Goal: Information Seeking & Learning: Learn about a topic

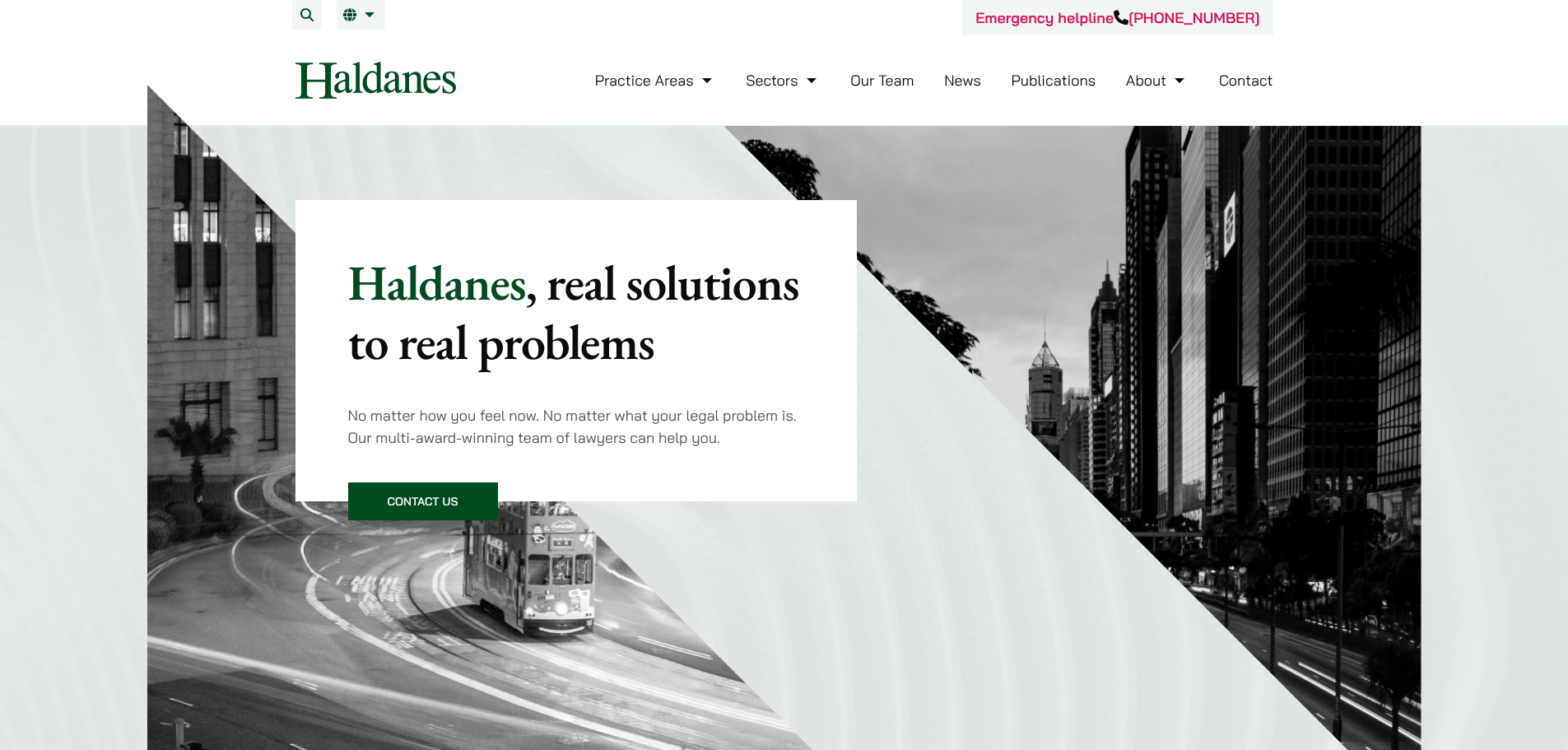
click at [871, 78] on link "Our Team" at bounding box center [882, 80] width 63 height 19
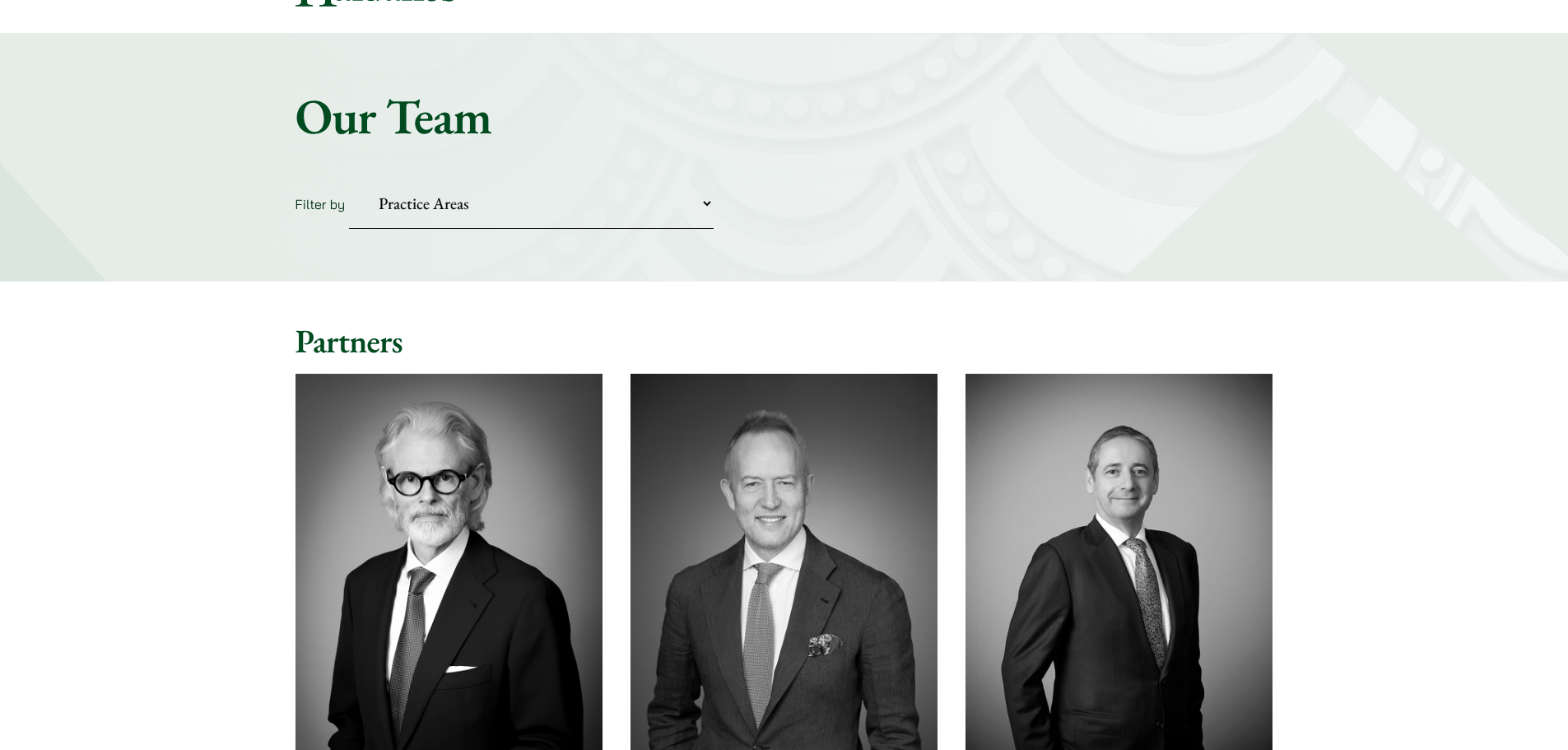
scroll to position [412, 0]
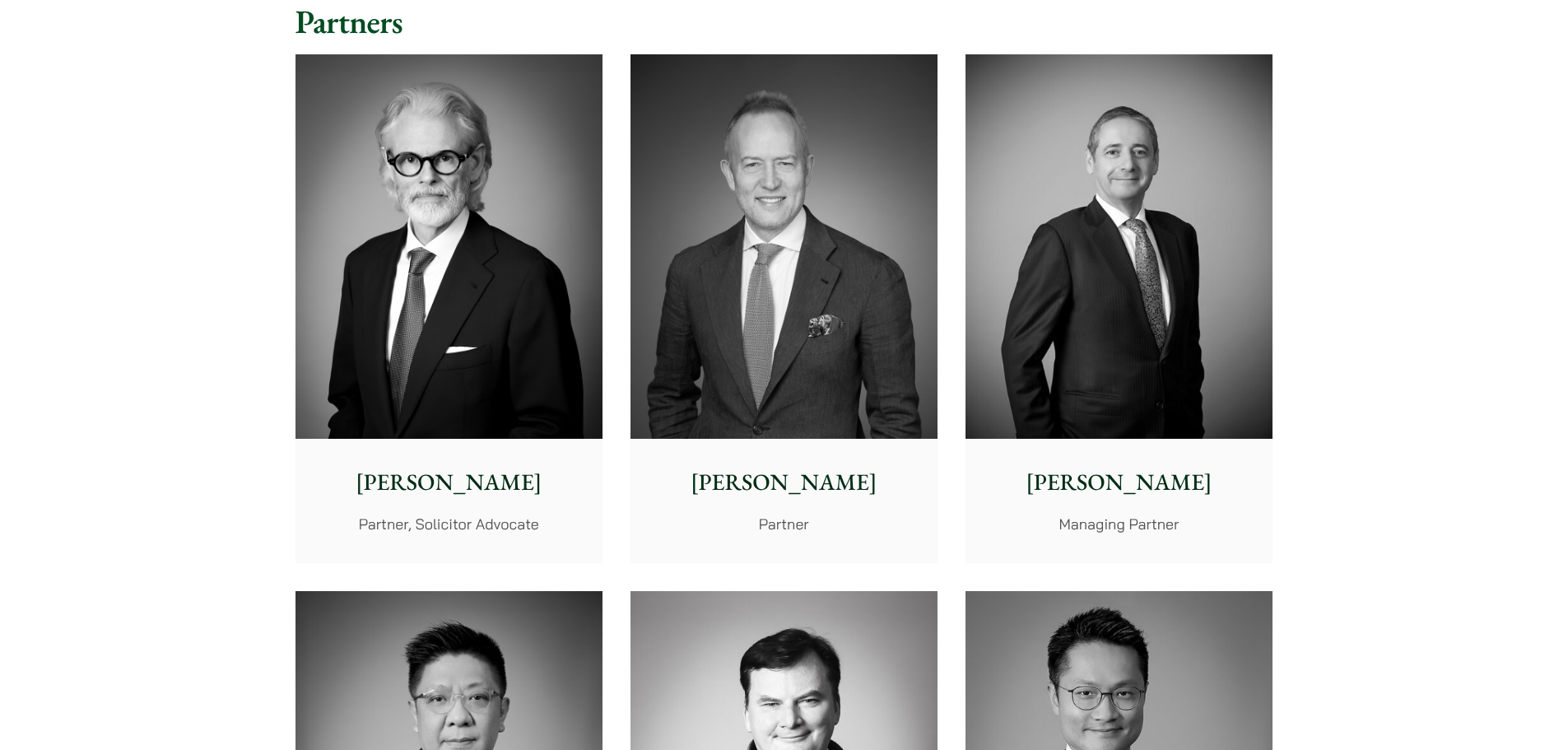
click at [330, 217] on img at bounding box center [449, 246] width 307 height 384
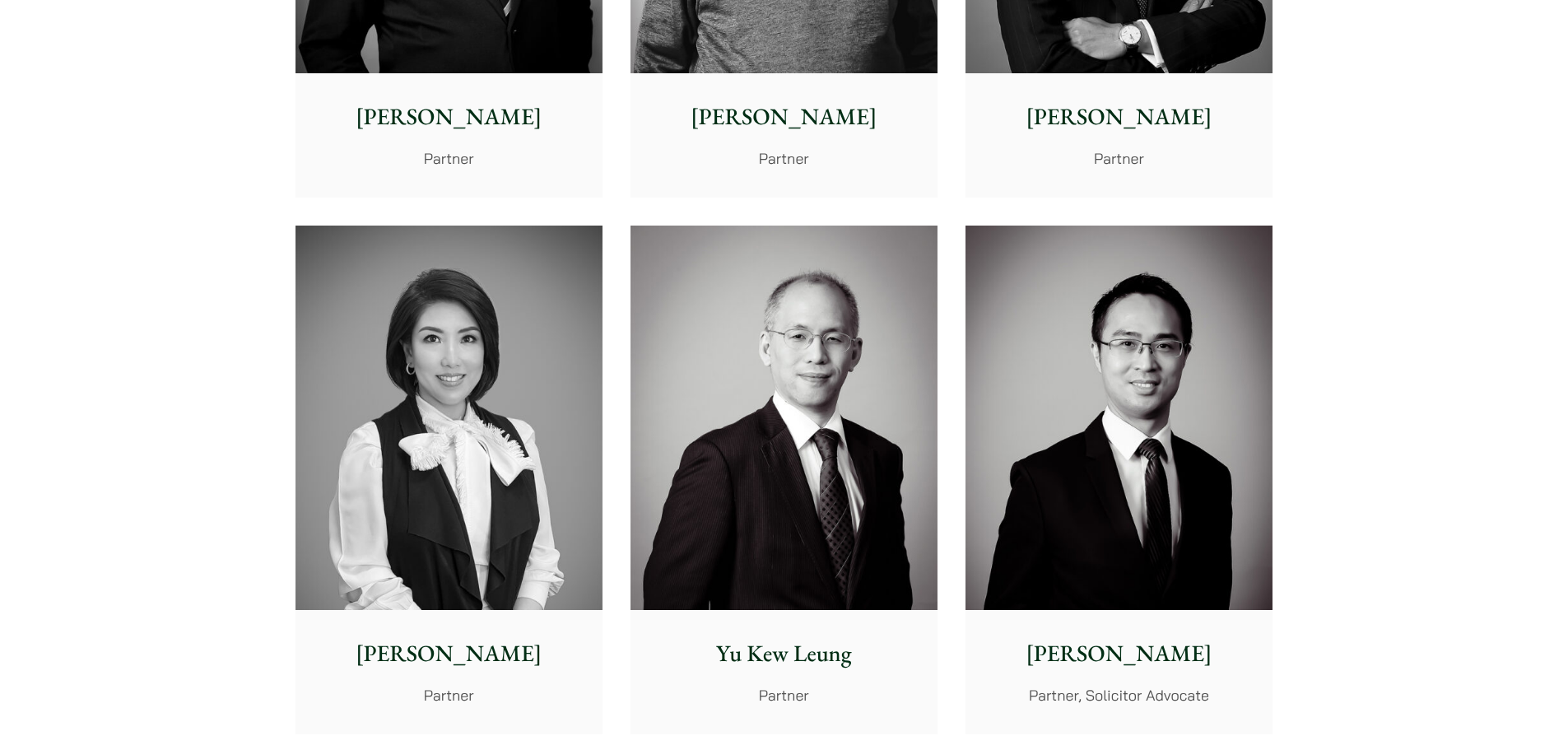
scroll to position [1456, 0]
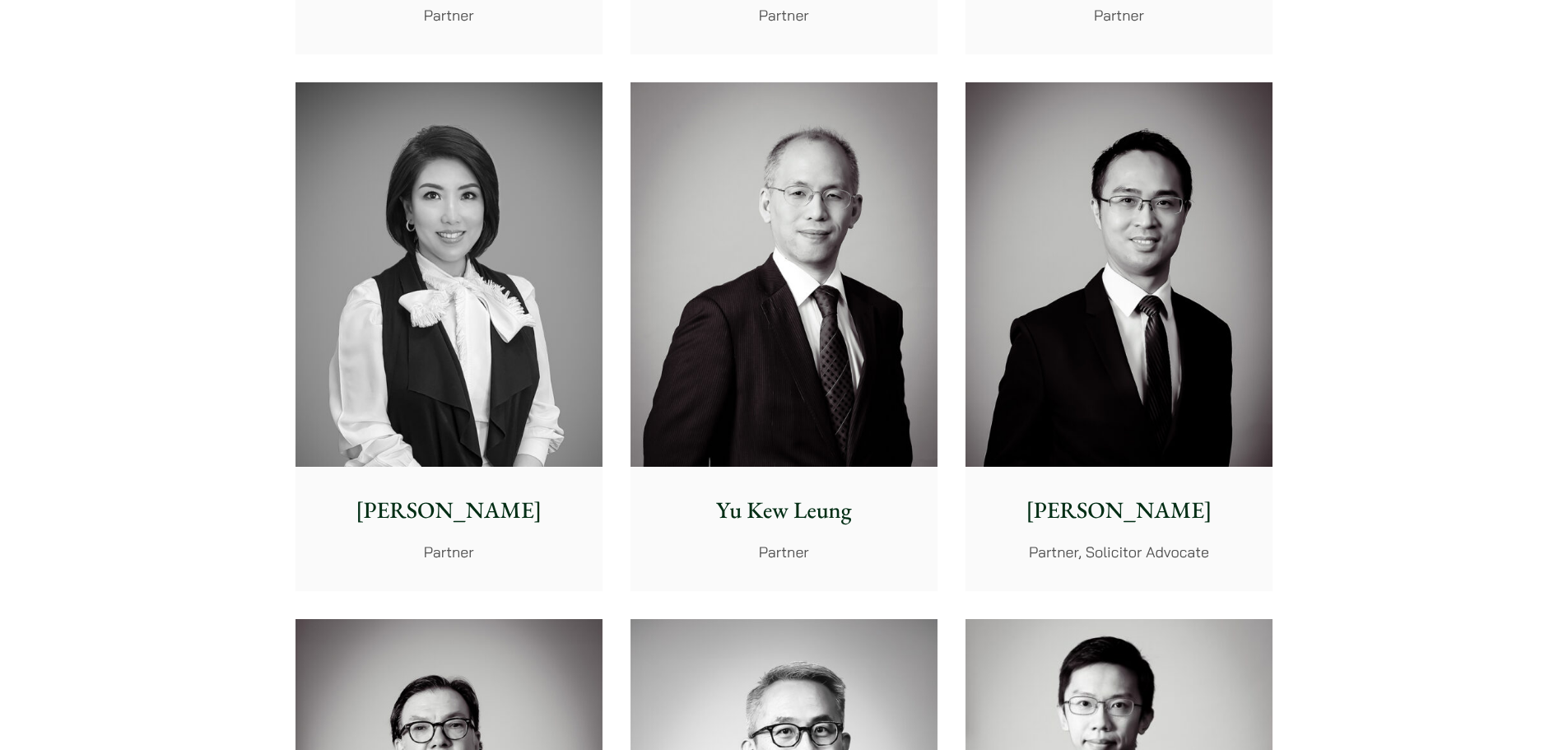
click at [517, 325] on img at bounding box center [449, 274] width 307 height 384
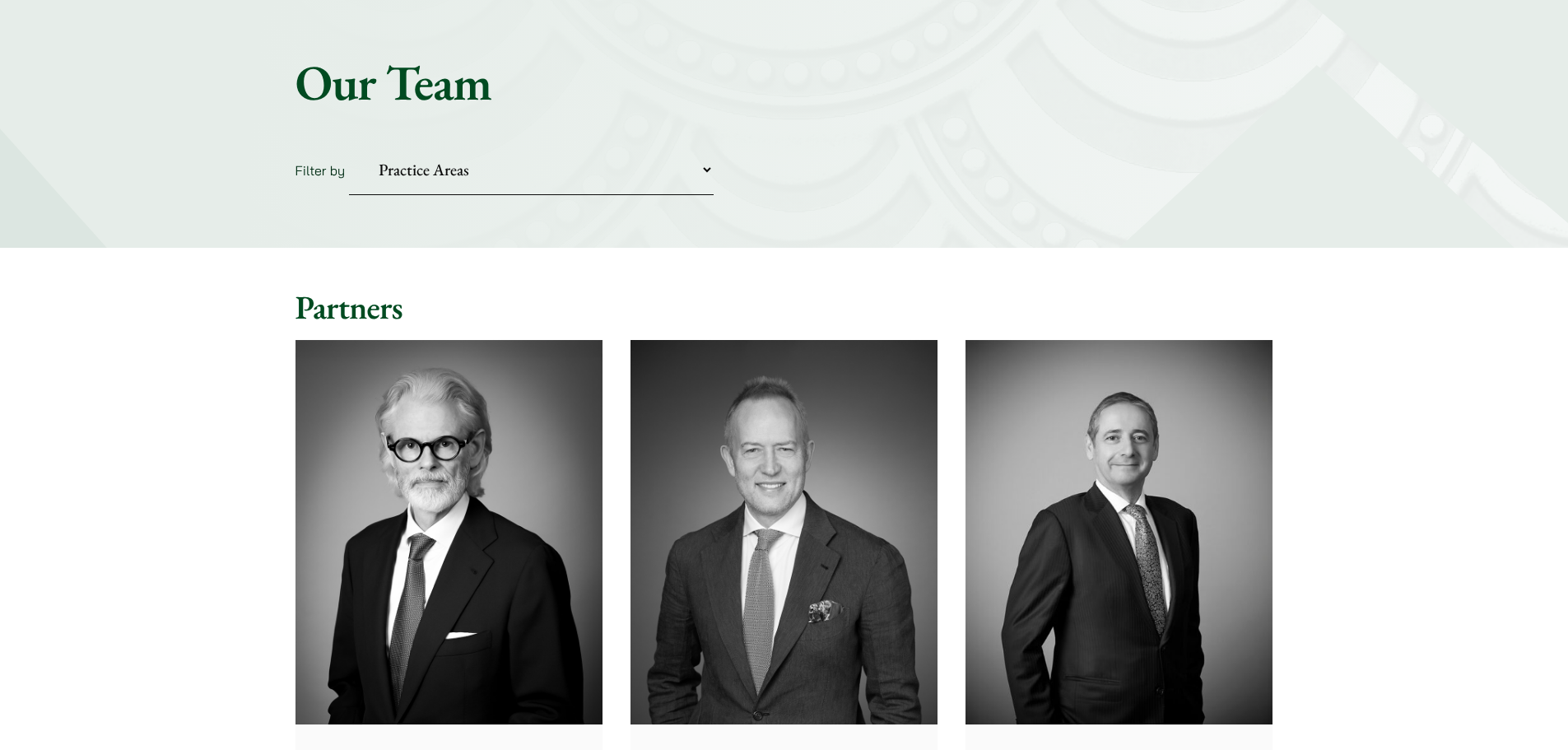
scroll to position [0, 0]
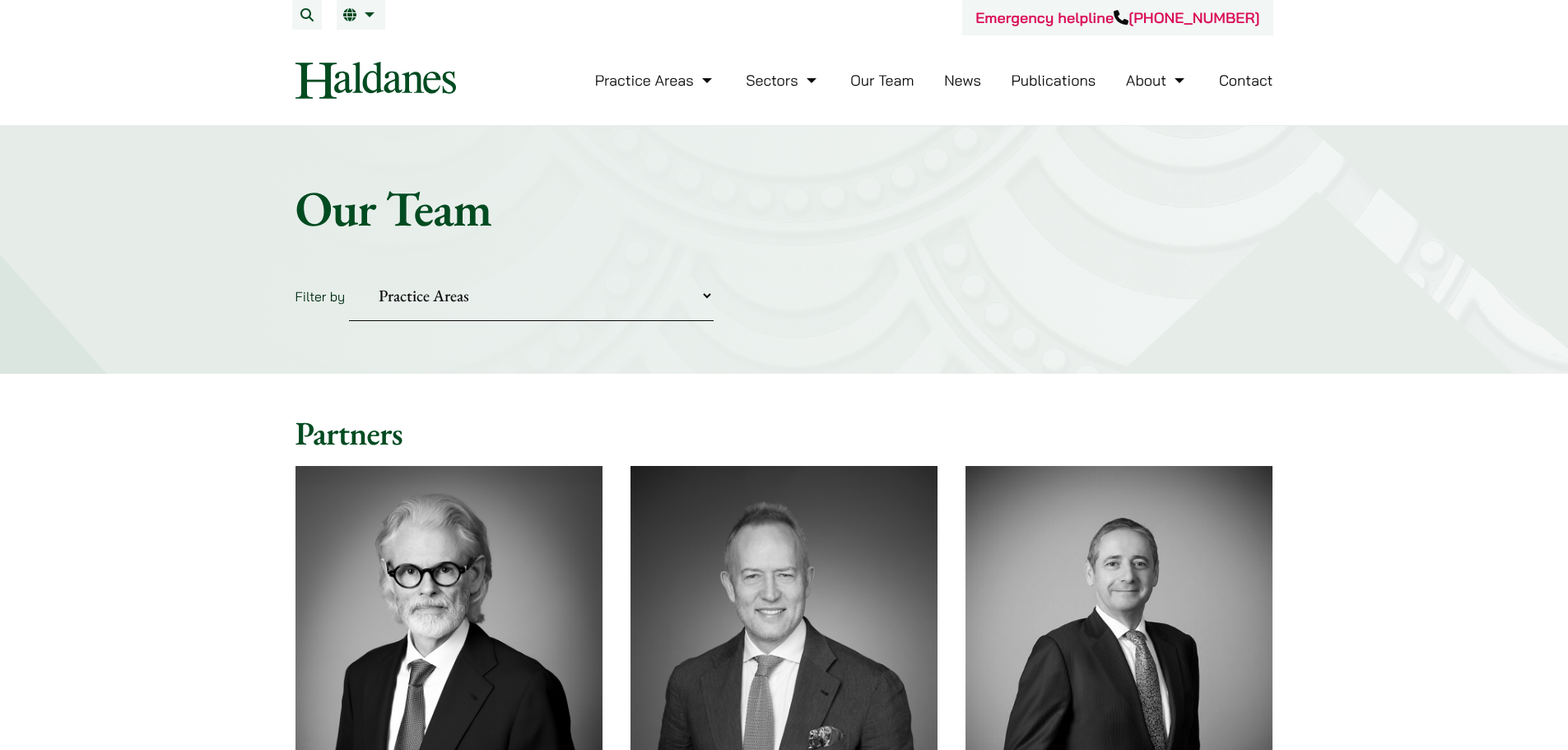
click at [951, 82] on link "News" at bounding box center [962, 80] width 37 height 19
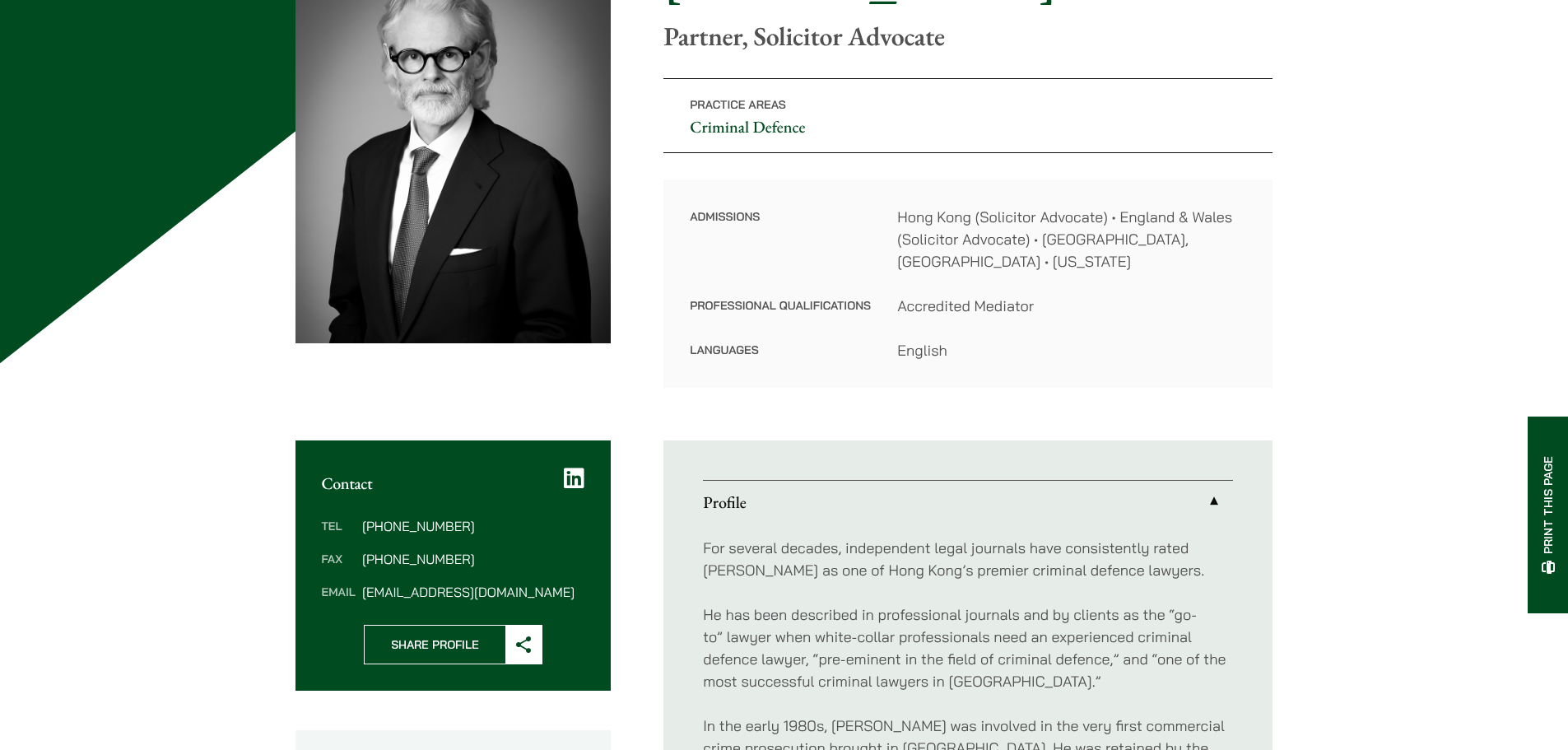
scroll to position [493, 0]
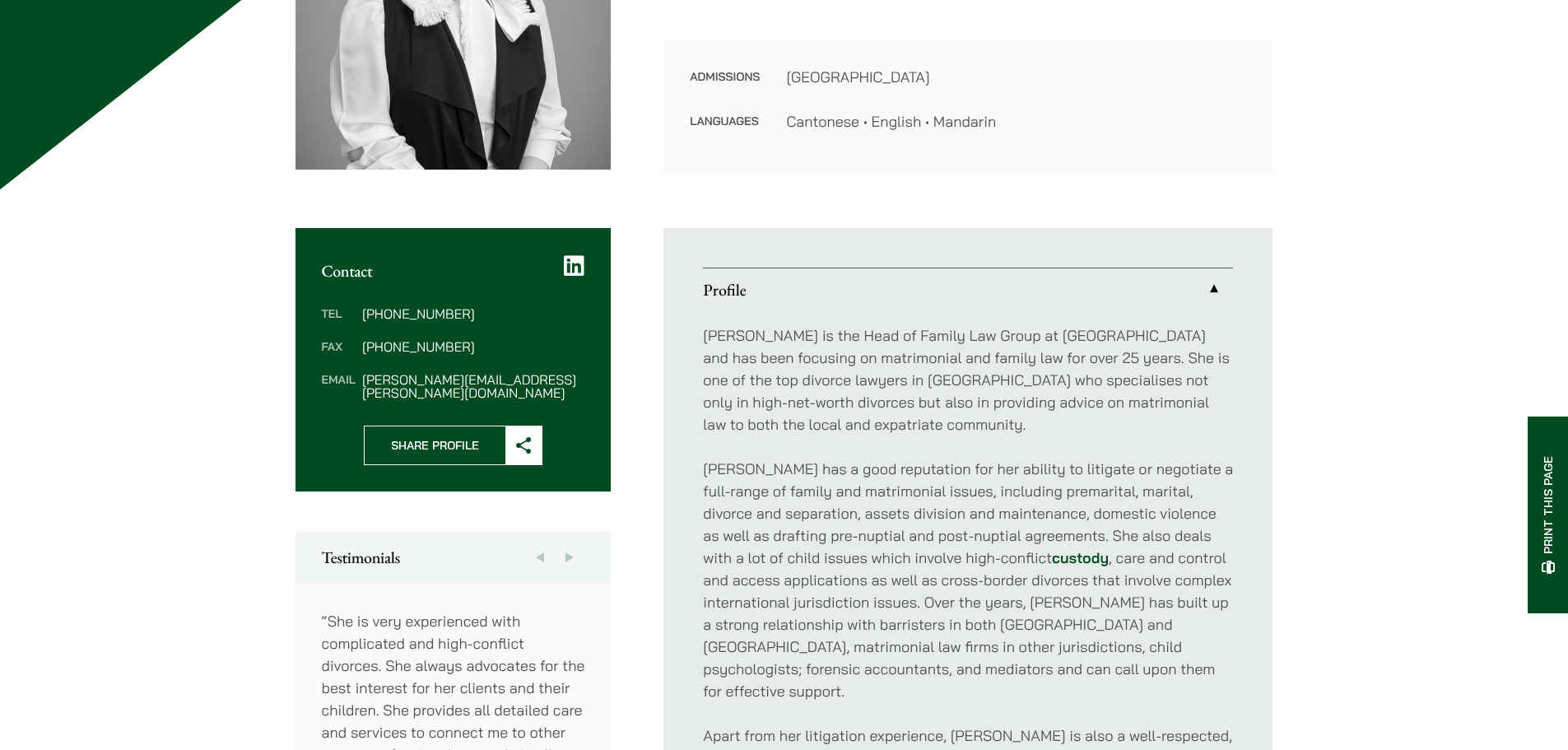
scroll to position [412, 0]
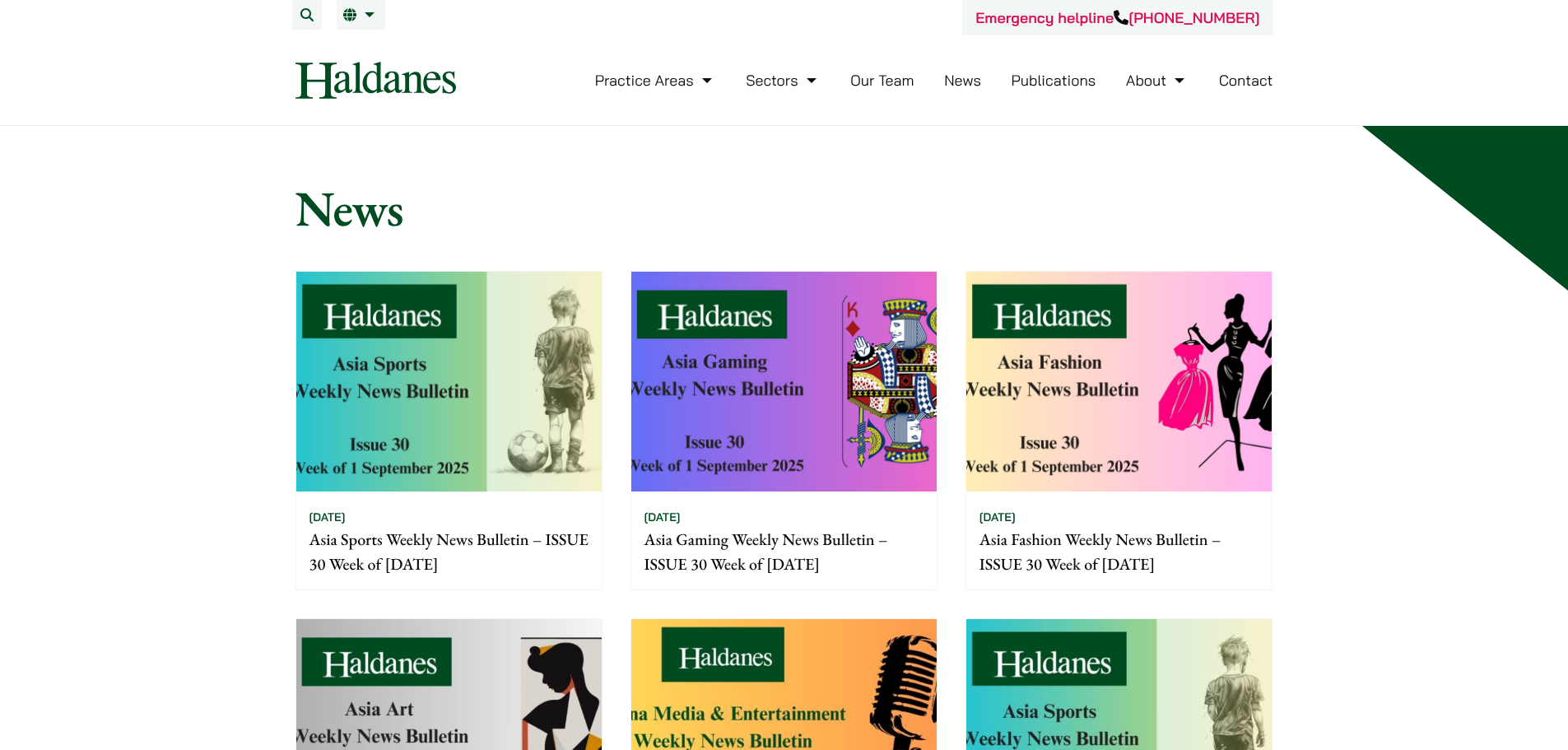
click at [892, 73] on link "Our Team" at bounding box center [882, 80] width 63 height 19
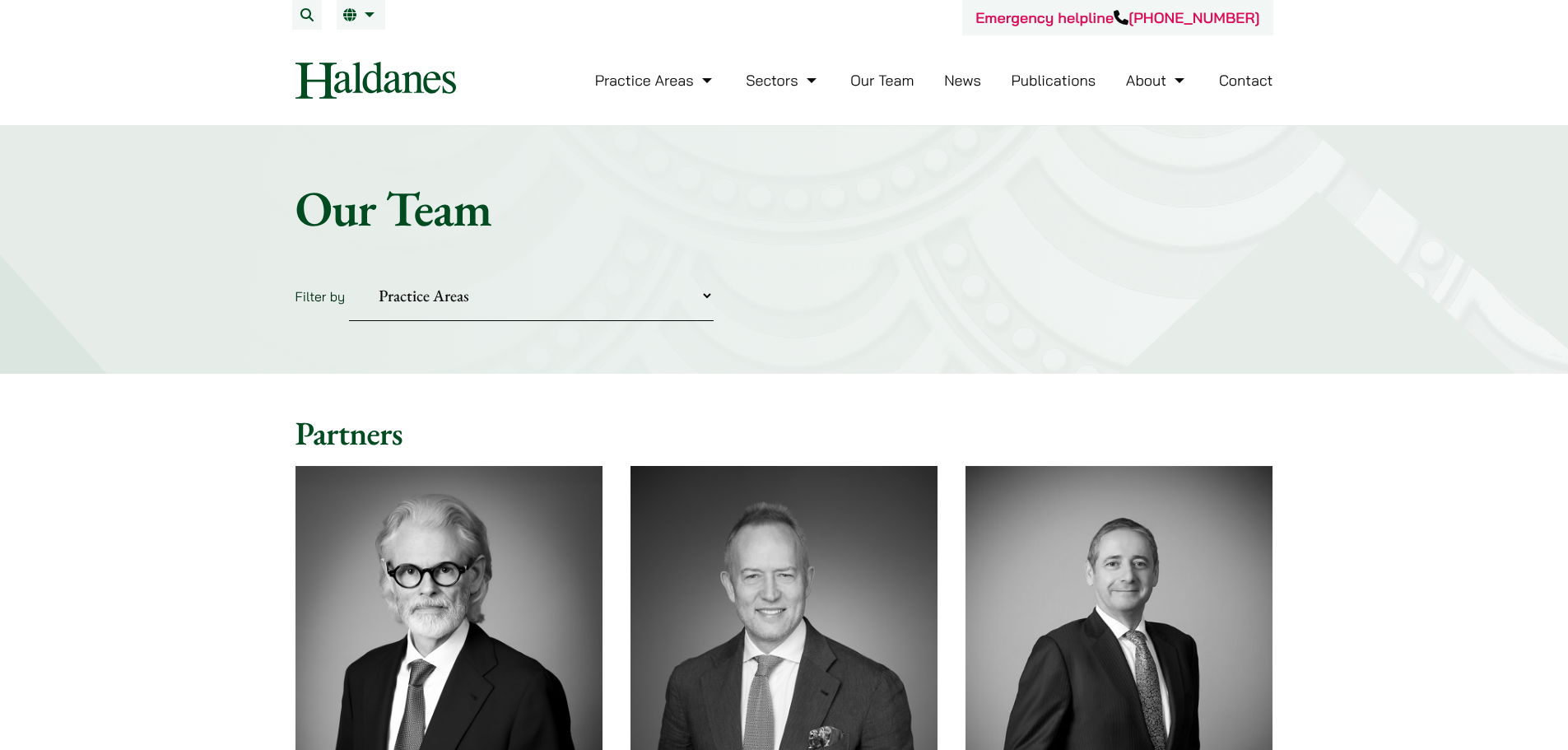
click at [465, 298] on select "Practice Areas Antitrust and Competition Civil Litigation & Dispute Resolution …" at bounding box center [531, 296] width 365 height 50
drag, startPoint x: 579, startPoint y: 209, endPoint x: 580, endPoint y: 188, distance: 21.0
click at [579, 208] on h1 "Our Team" at bounding box center [784, 209] width 977 height 60
click at [350, 98] on img at bounding box center [376, 79] width 160 height 37
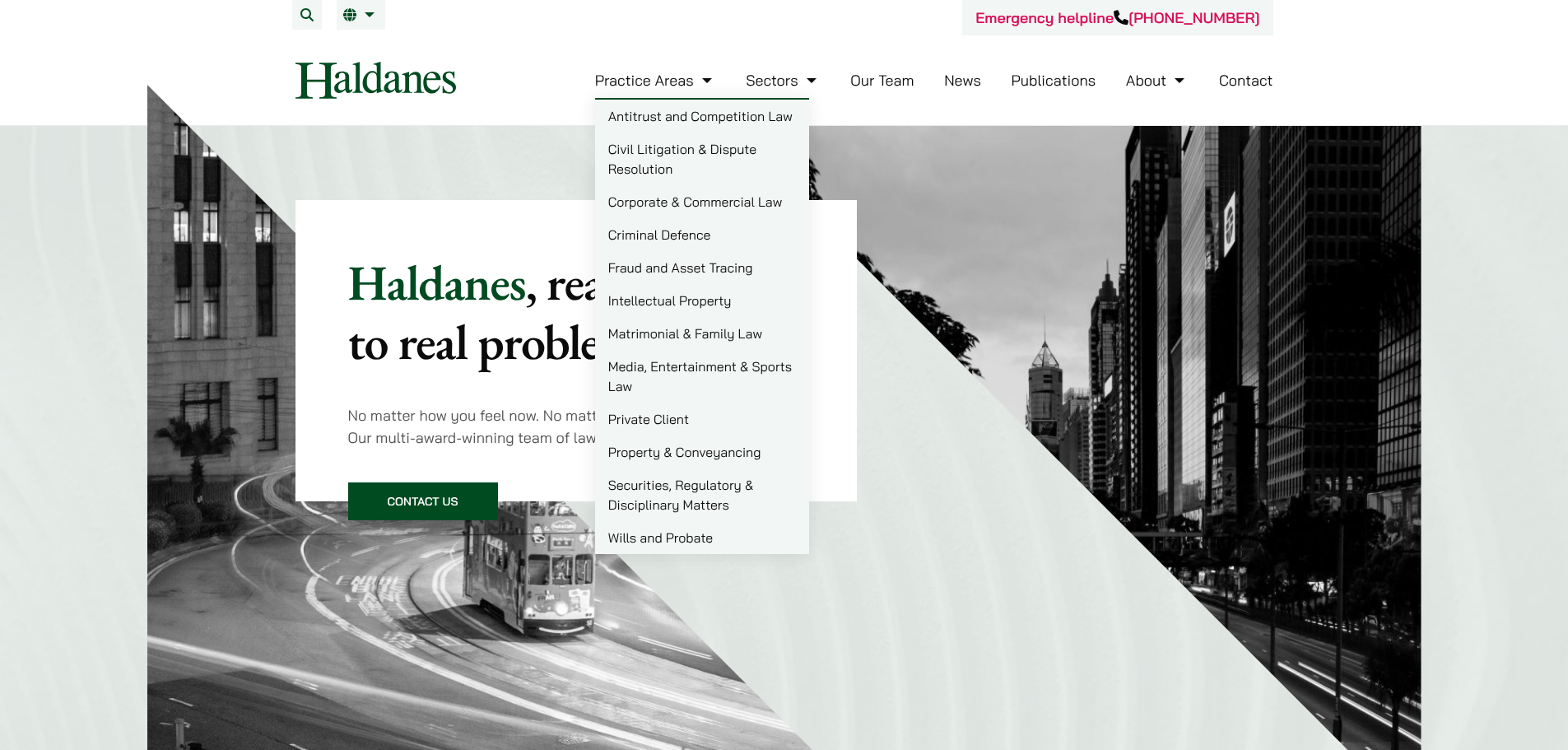
click at [700, 95] on li "Practice Areas Antitrust and Competition Law Civil Litigation & Dispute Resolut…" at bounding box center [655, 80] width 121 height 36
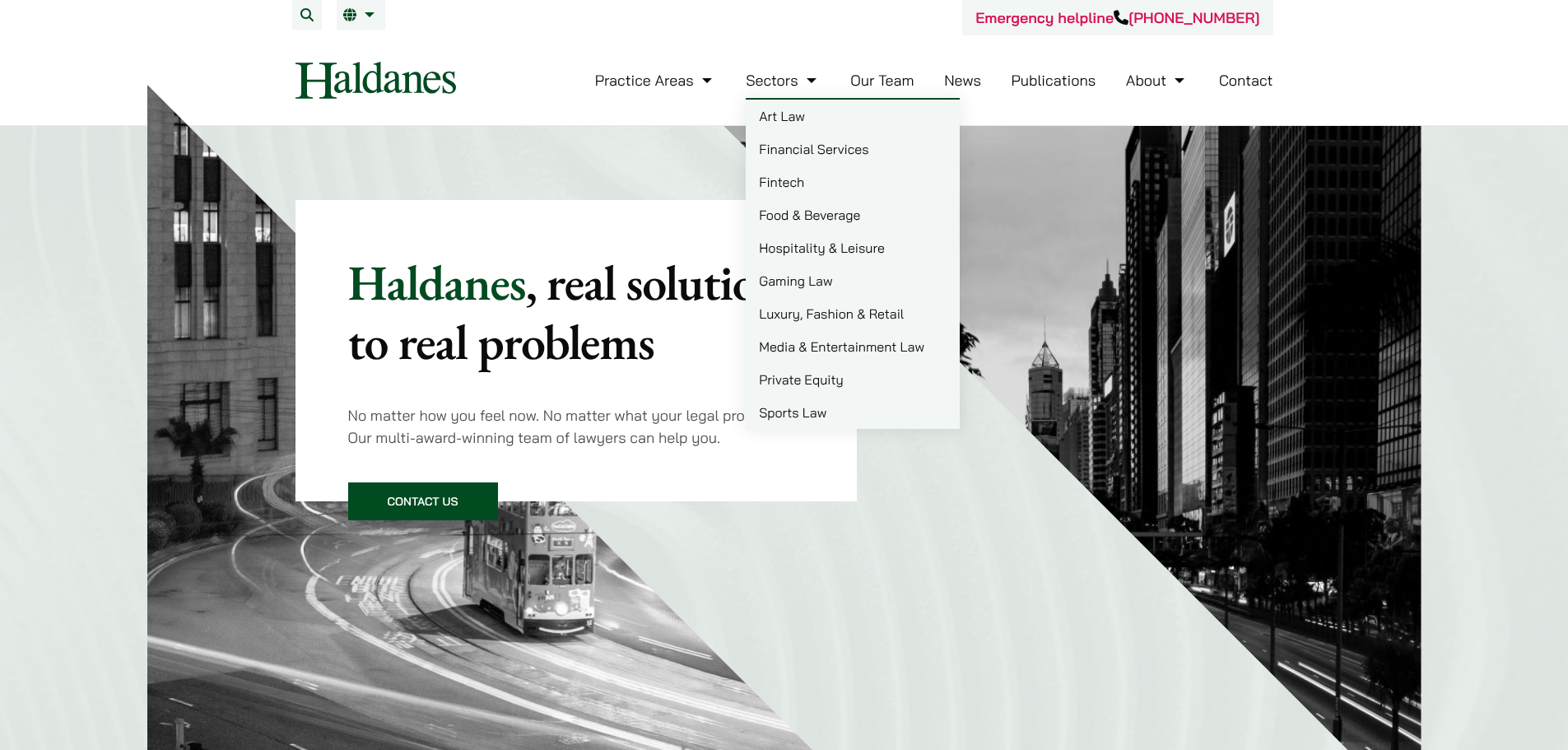
click at [771, 76] on link "Sectors" at bounding box center [782, 80] width 74 height 19
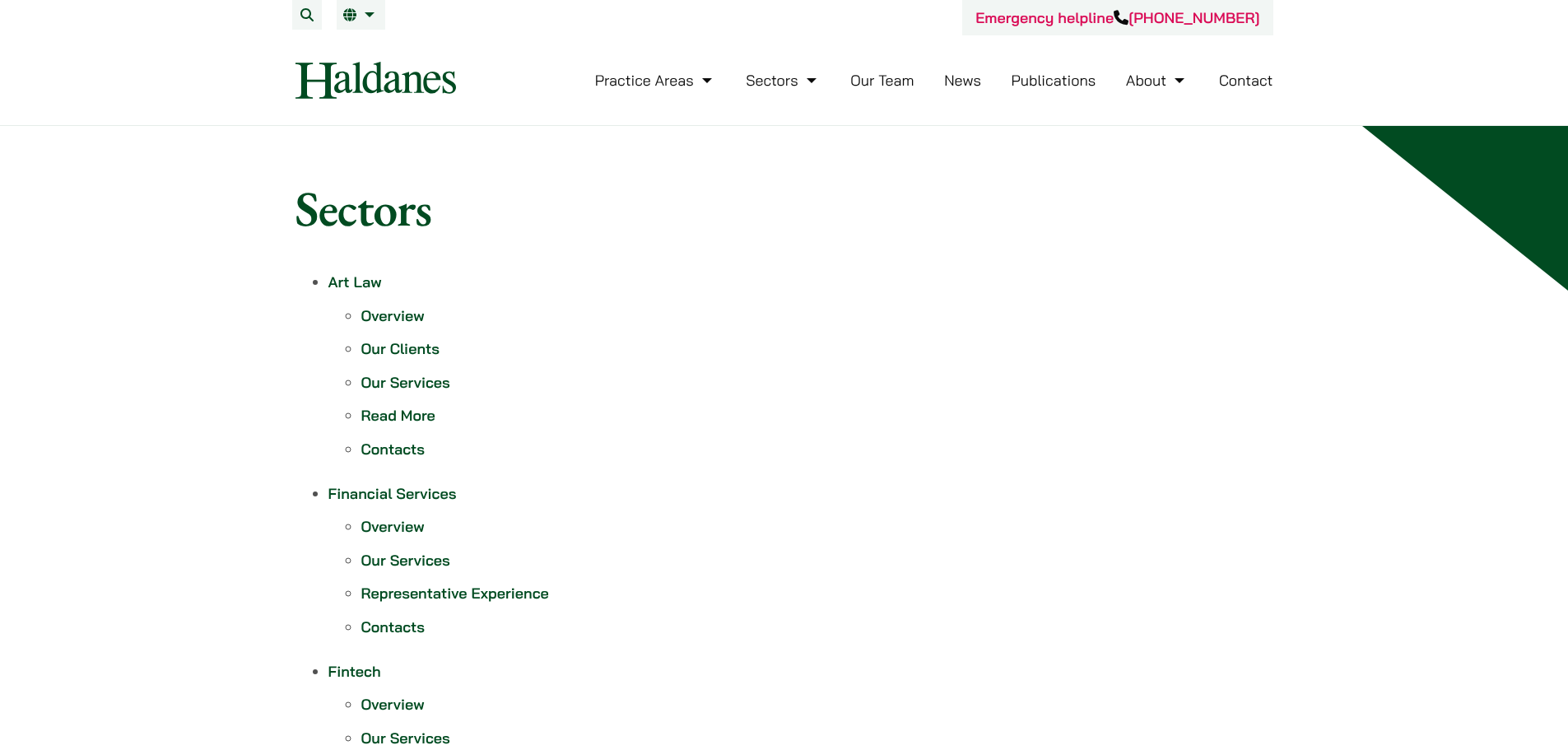
click at [873, 76] on link "Our Team" at bounding box center [882, 80] width 63 height 19
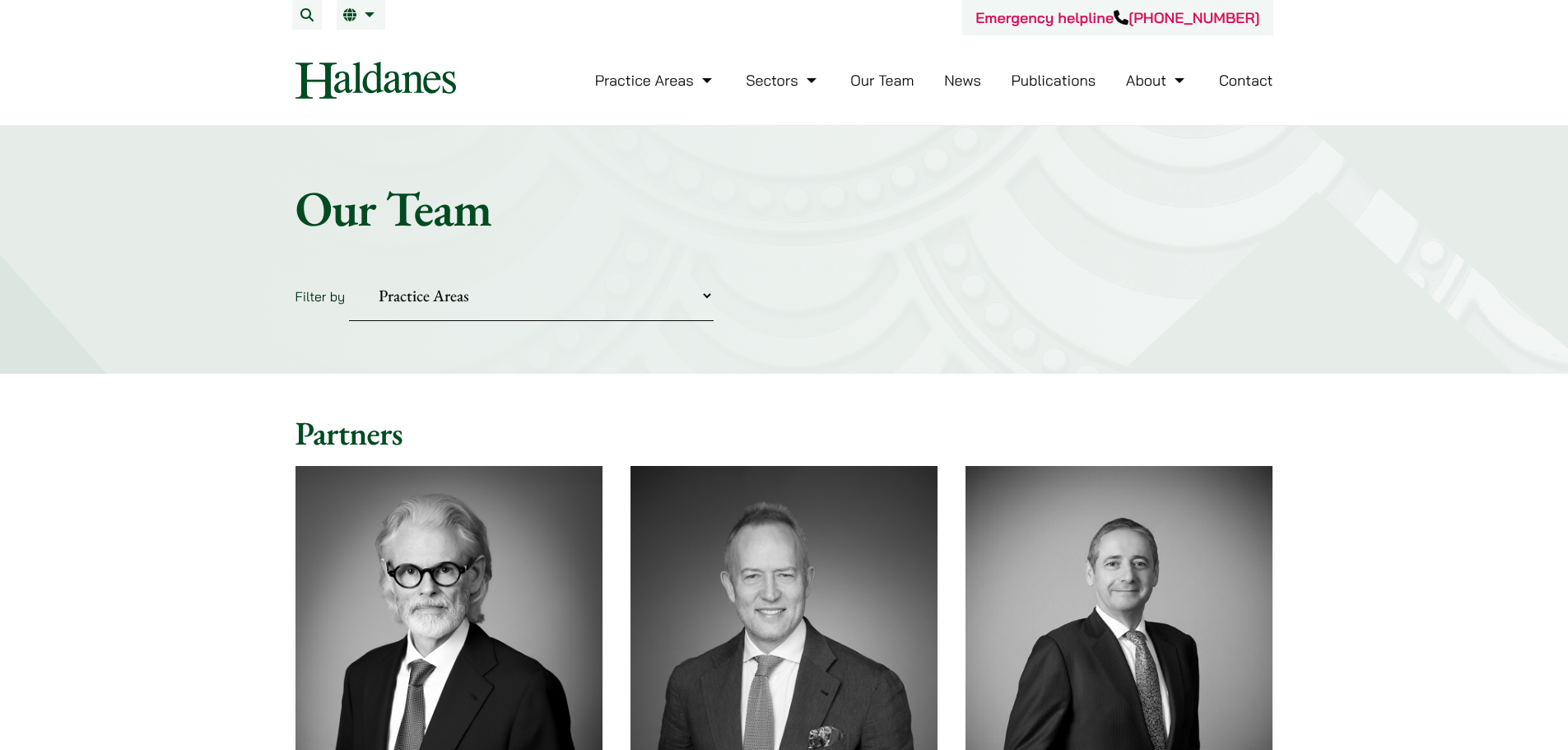
click at [662, 330] on div "Home » Lawyers Our Team Filter by Practice Areas Antitrust and Competition Civi…" at bounding box center [784, 250] width 1568 height 248
click at [662, 302] on select "Practice Areas Antitrust and Competition Civil Litigation & Dispute Resolution …" at bounding box center [531, 296] width 365 height 50
select select "civil-litigation-dispute-resolution"
click at [349, 271] on select "Practice Areas Antitrust and Competition Civil Litigation & Dispute Resolution …" at bounding box center [531, 296] width 365 height 50
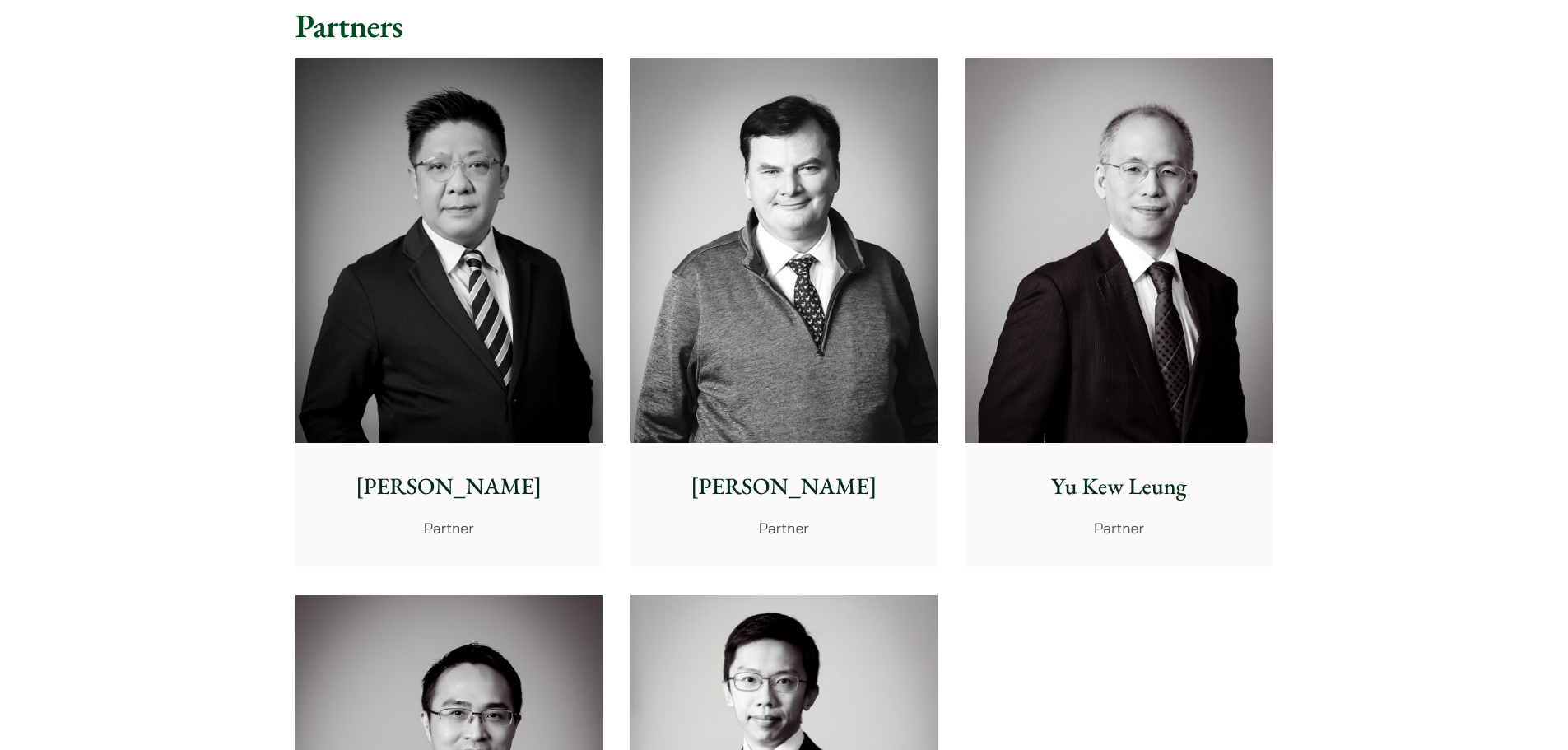
scroll to position [412, 0]
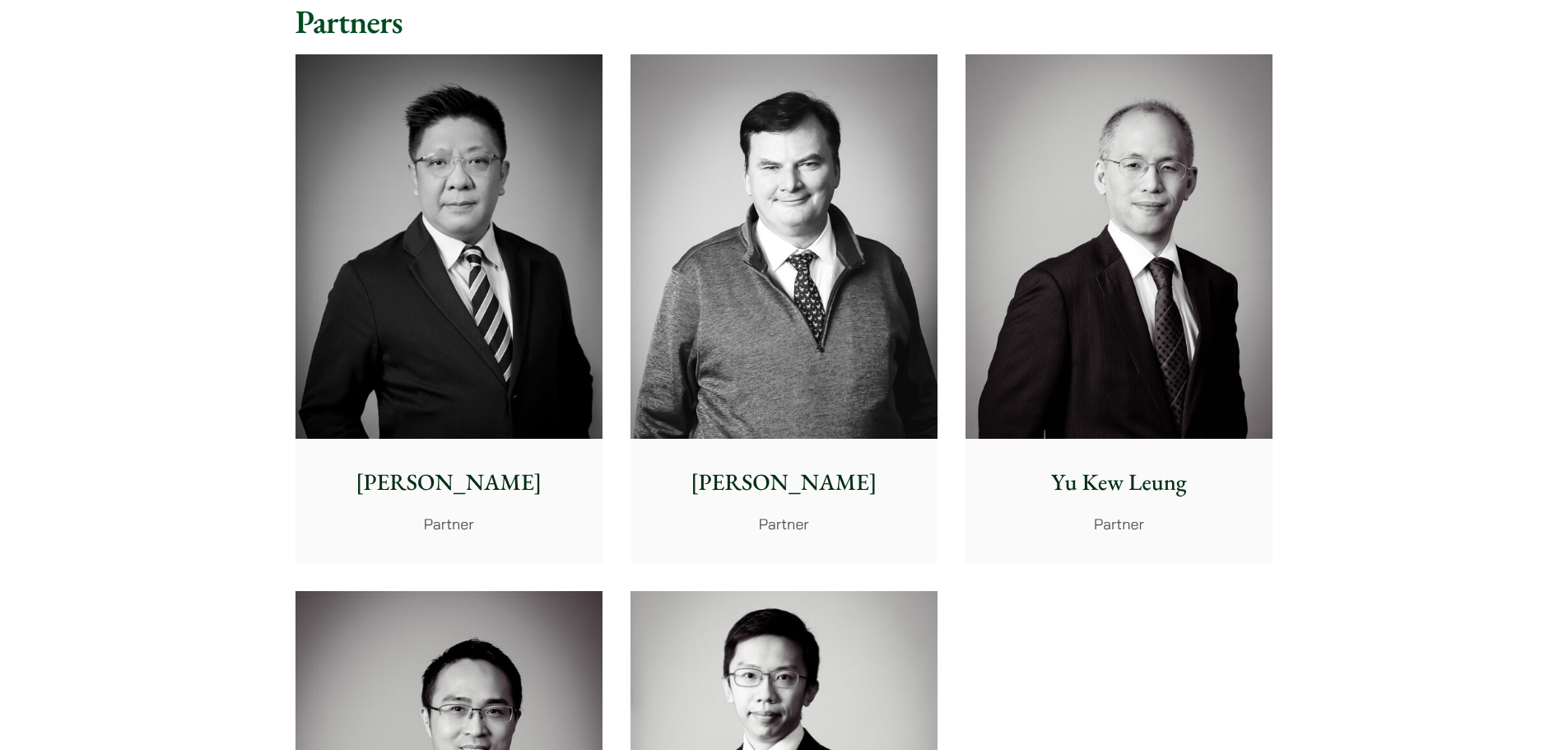
click at [826, 325] on img at bounding box center [784, 246] width 307 height 384
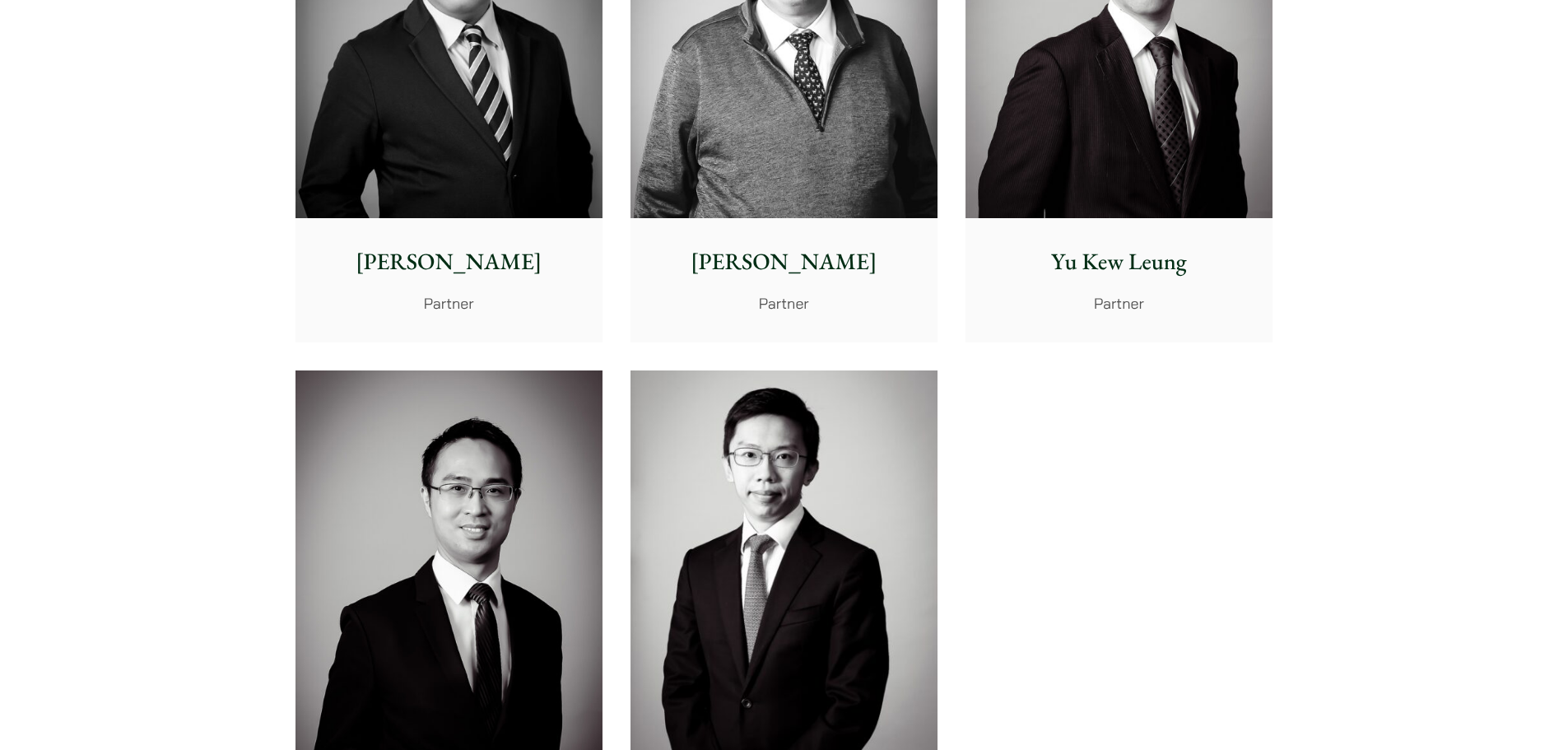
scroll to position [741, 0]
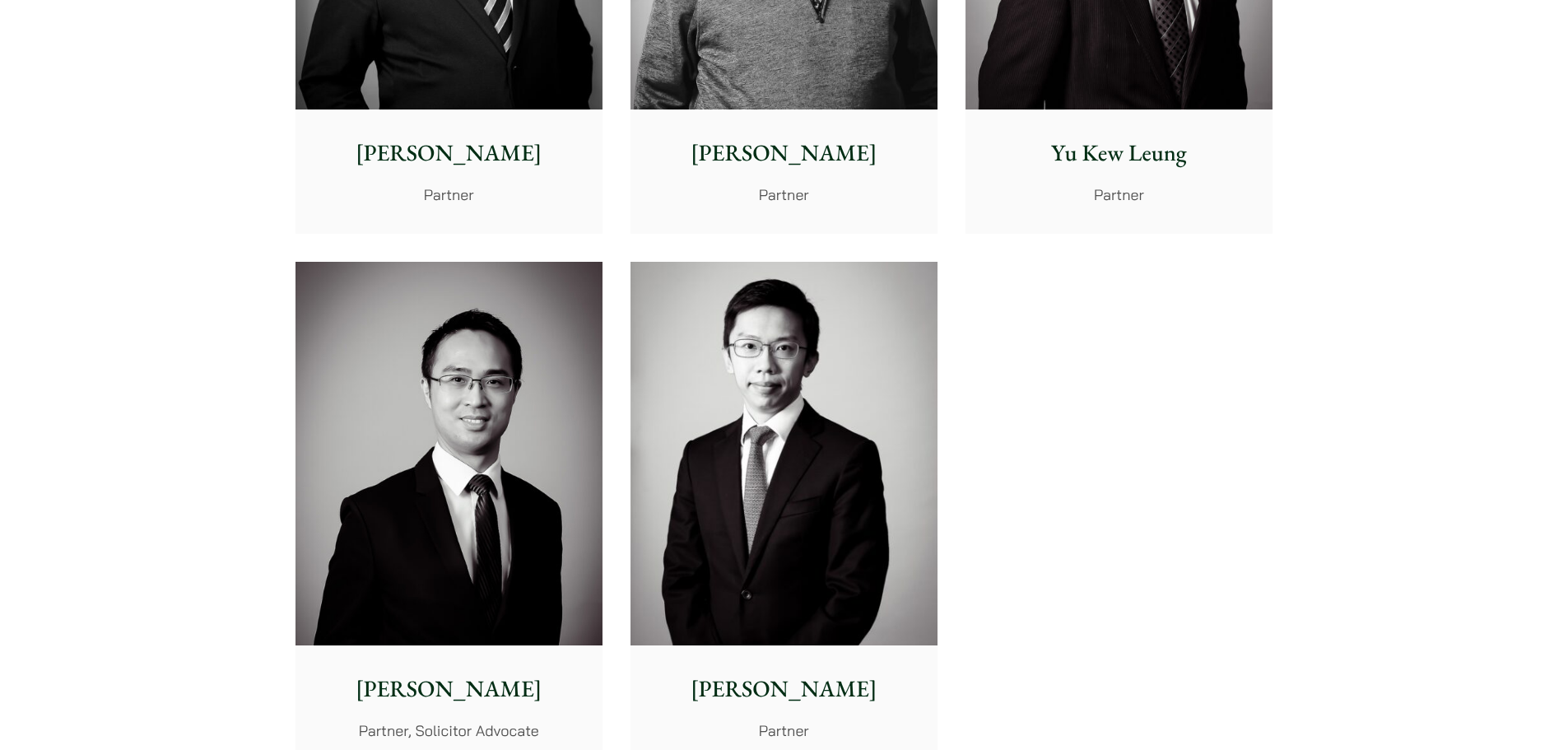
click at [488, 295] on img at bounding box center [449, 453] width 307 height 384
click at [728, 239] on div "Jonathan Midgley Partner, Solicitor Advocate John McLellan Partner Andrew Powne…" at bounding box center [784, 247] width 1006 height 1072
click at [743, 324] on img at bounding box center [784, 453] width 307 height 384
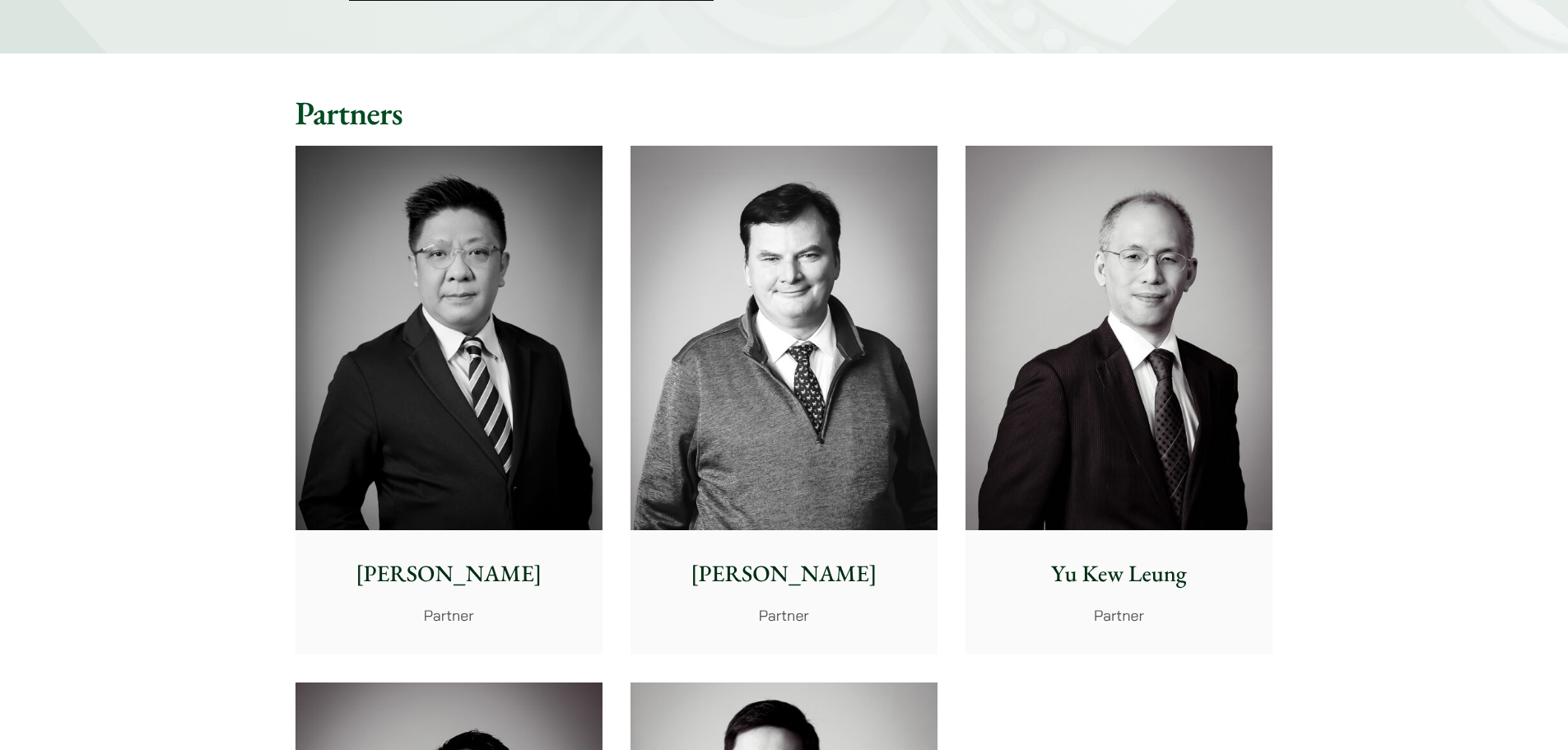
scroll to position [329, 0]
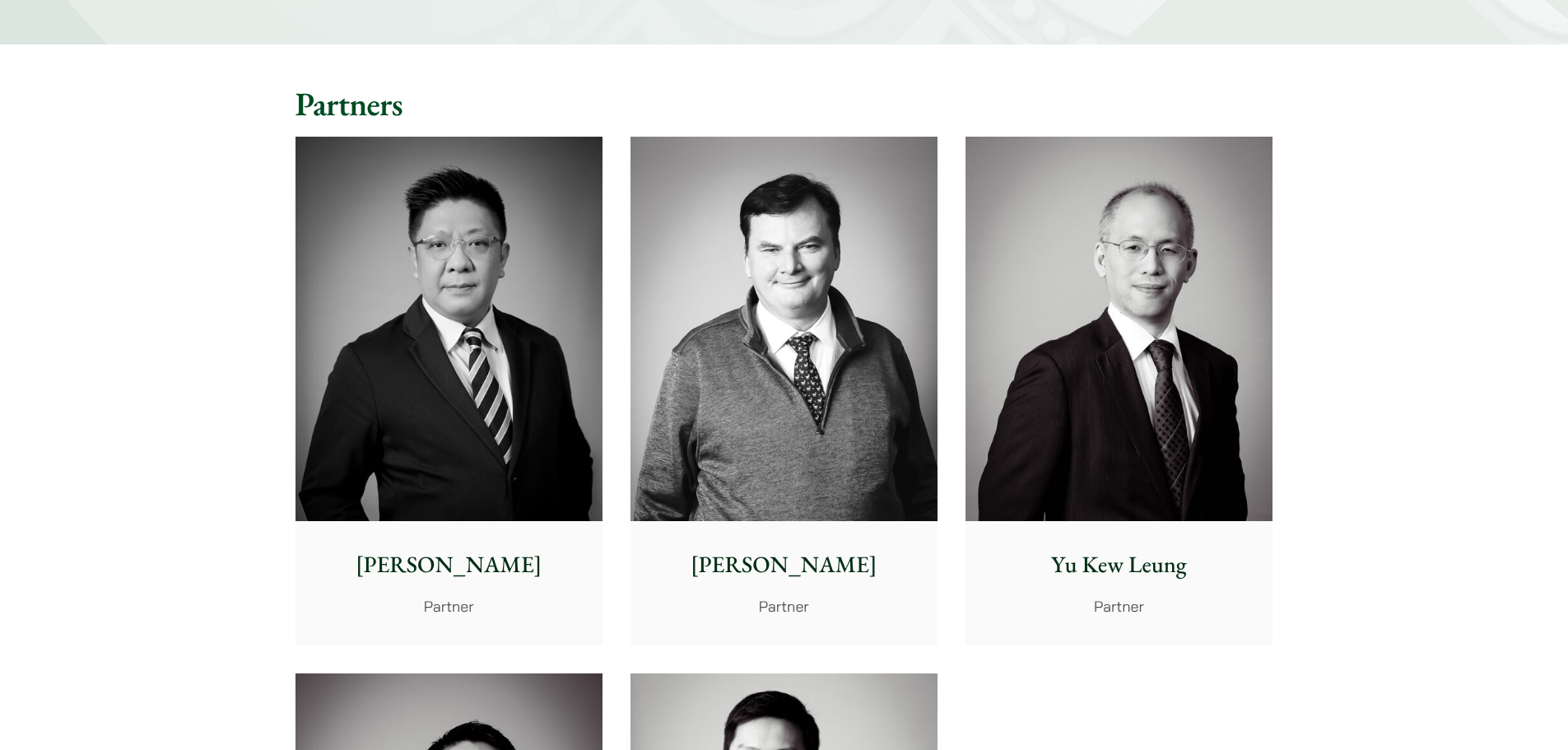
click at [846, 499] on img at bounding box center [784, 328] width 307 height 384
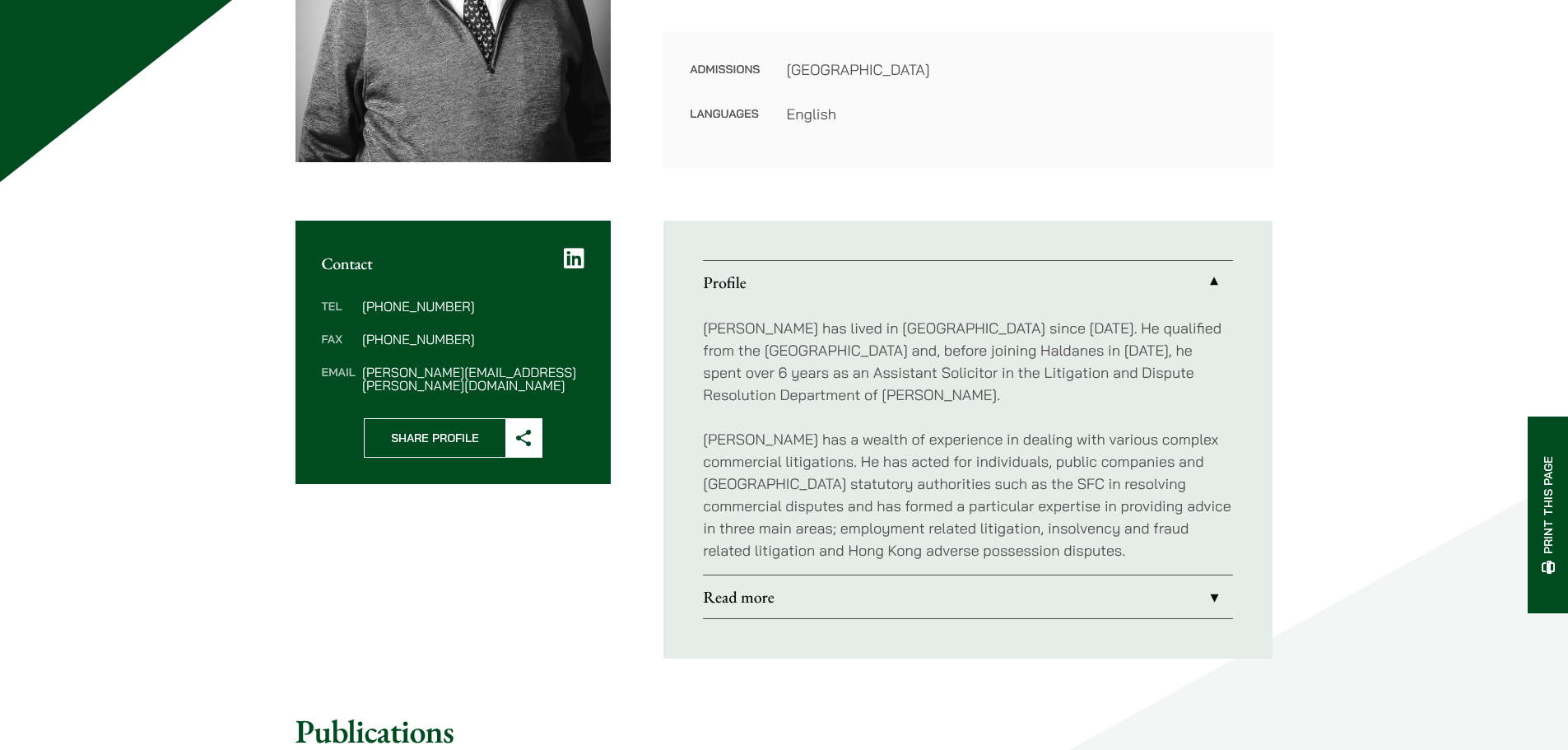
scroll to position [905, 0]
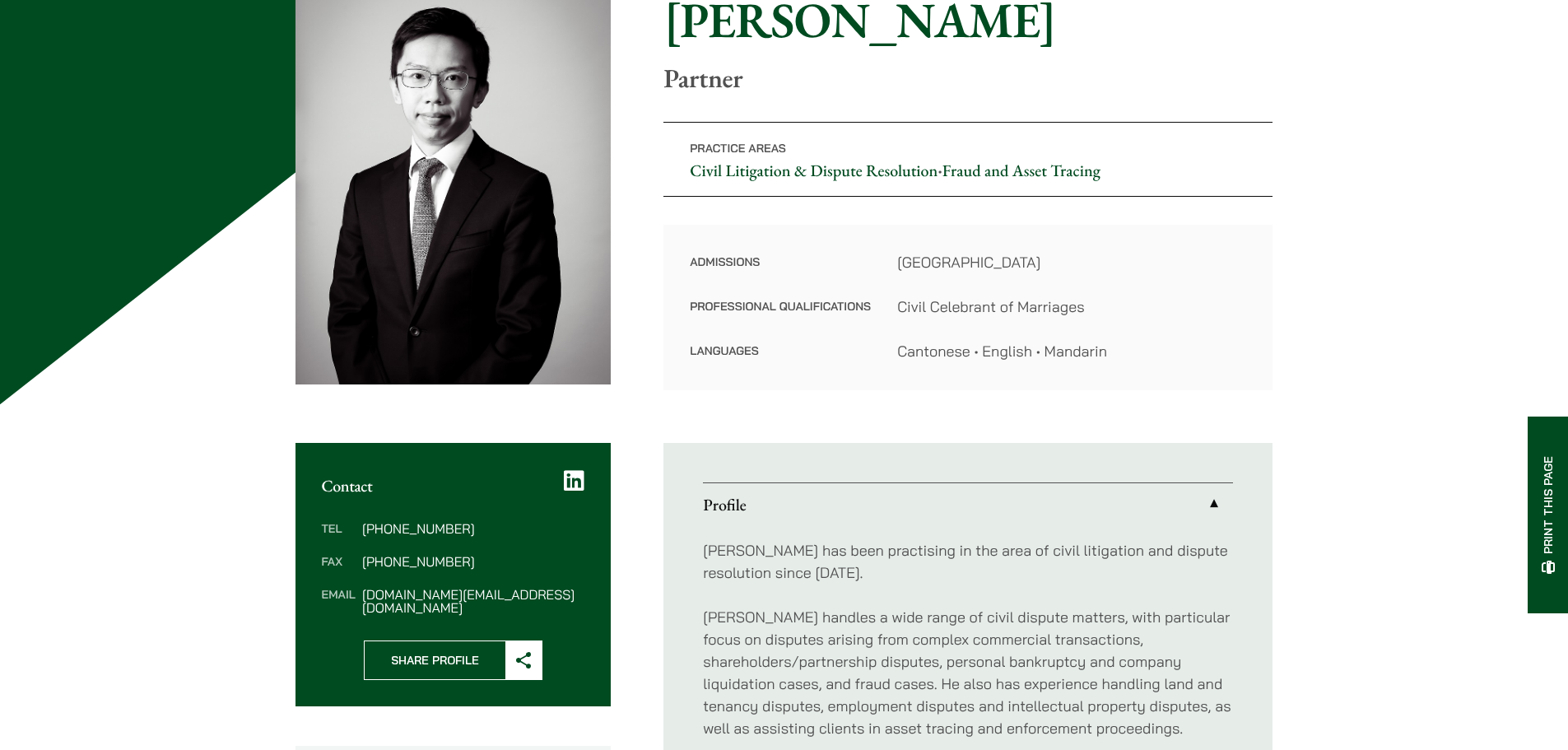
scroll to position [493, 0]
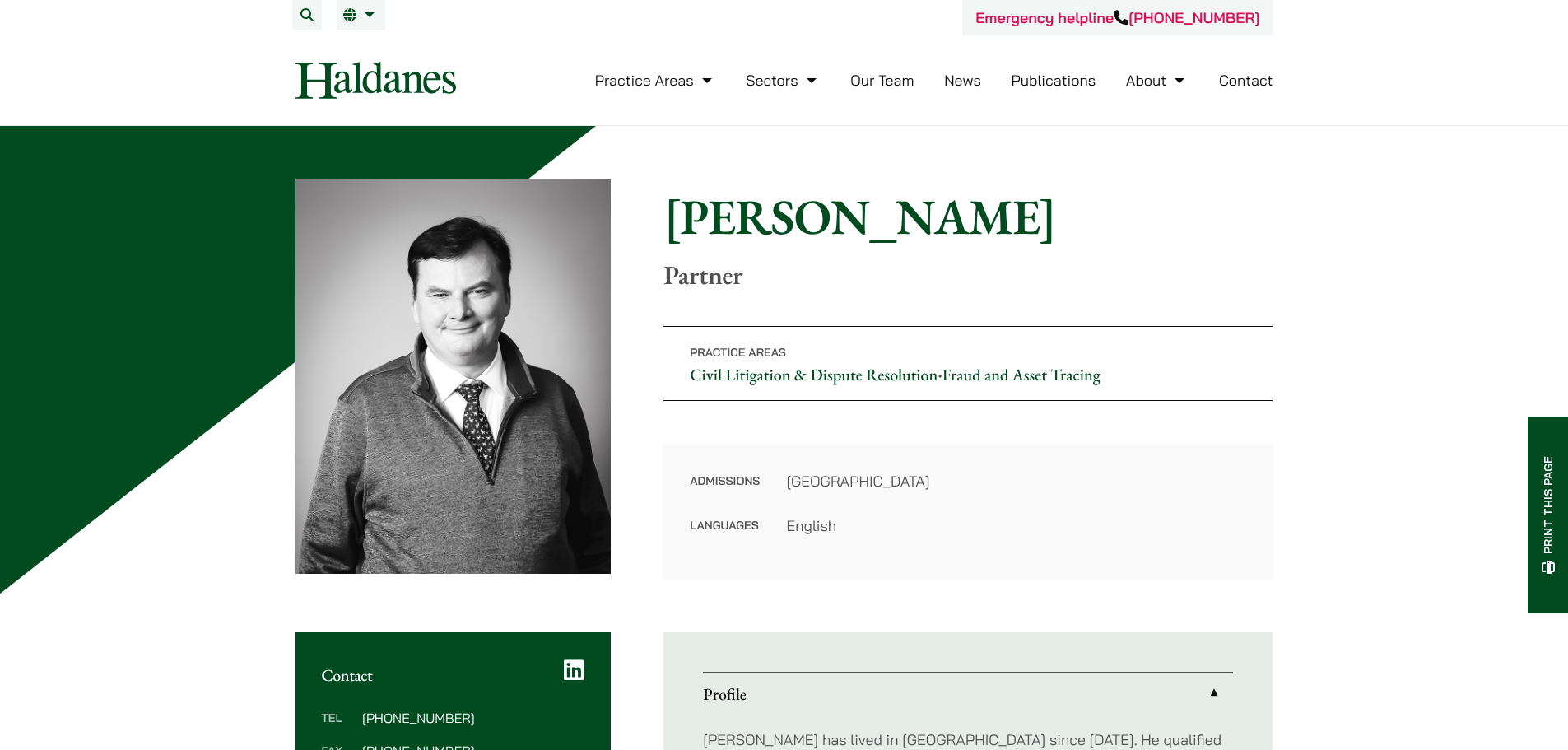
drag, startPoint x: 1015, startPoint y: 232, endPoint x: 809, endPoint y: 211, distance: 207.1
click at [809, 211] on h1 "[PERSON_NAME]" at bounding box center [967, 216] width 609 height 60
copy h1 "Rattigan"
click at [905, 87] on link "Our Team" at bounding box center [882, 80] width 63 height 19
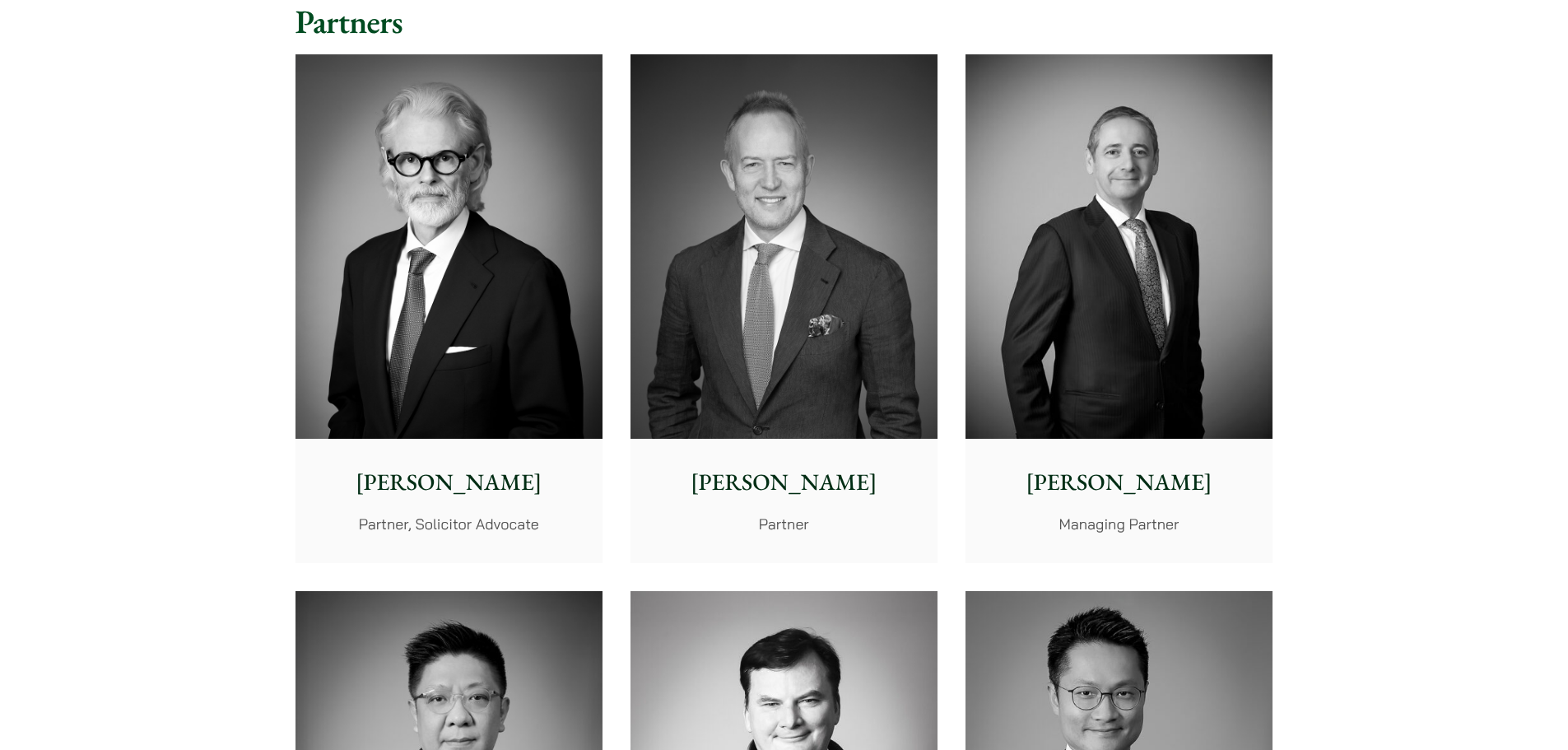
scroll to position [329, 0]
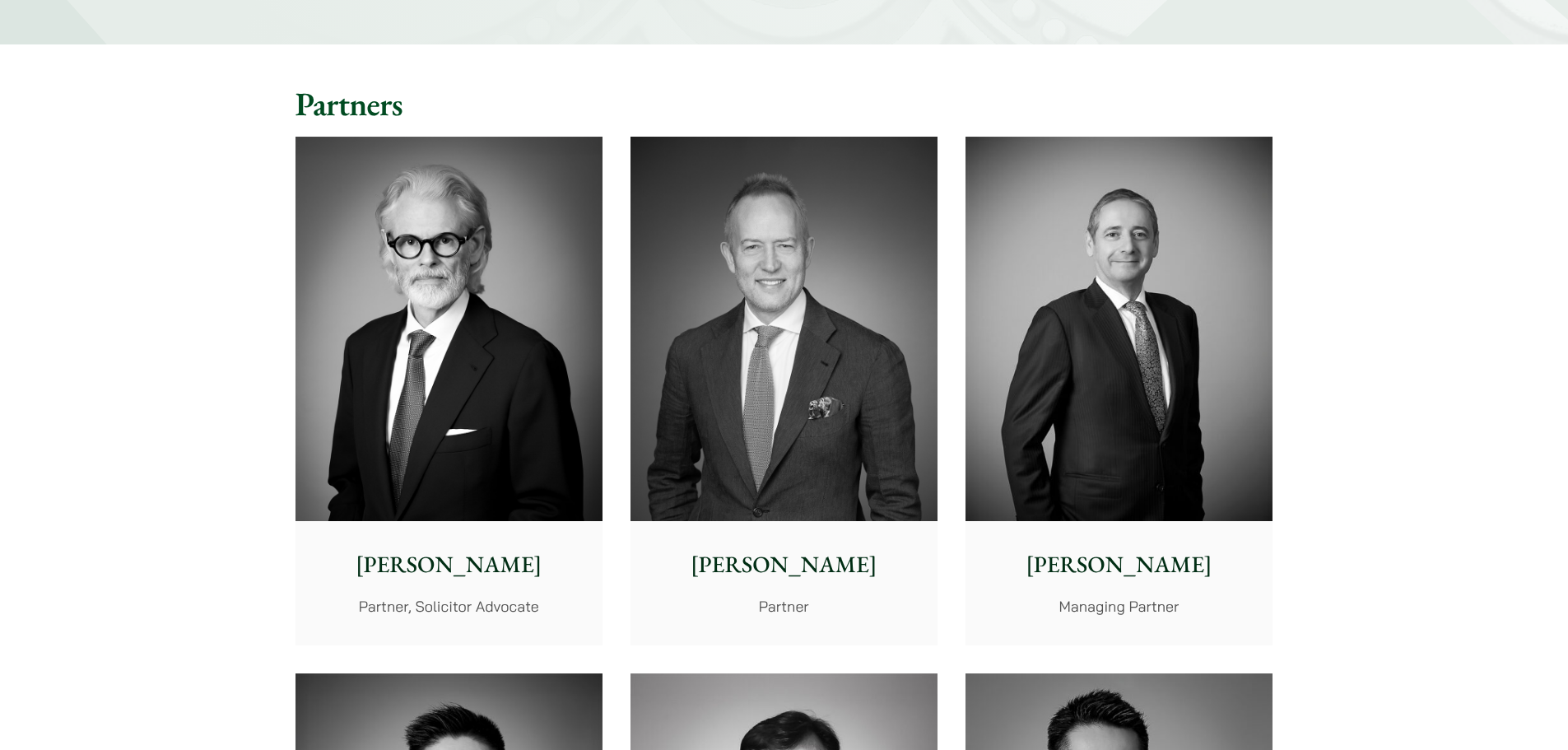
click at [1110, 208] on img at bounding box center [1119, 328] width 307 height 384
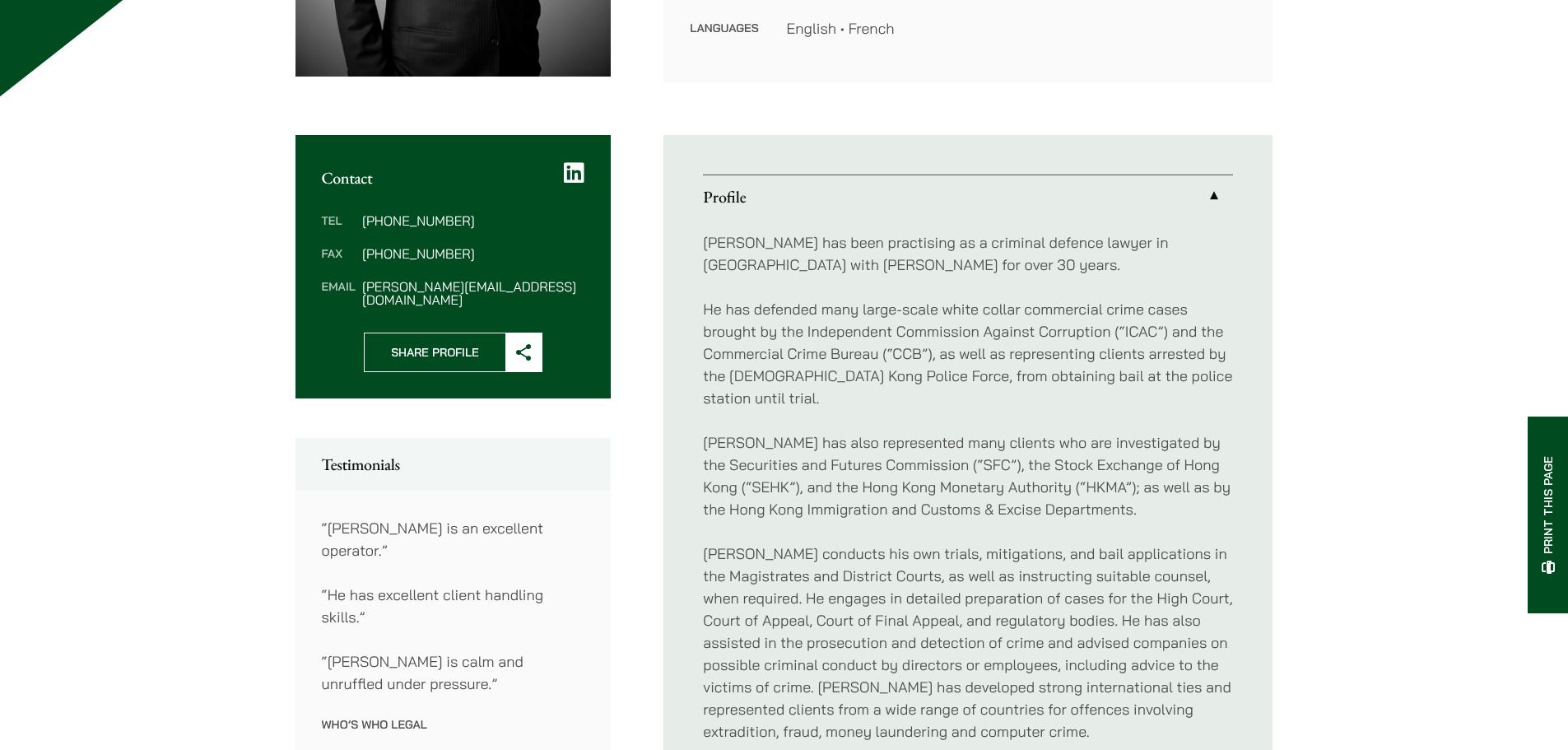
scroll to position [905, 0]
